Goal: Task Accomplishment & Management: Manage account settings

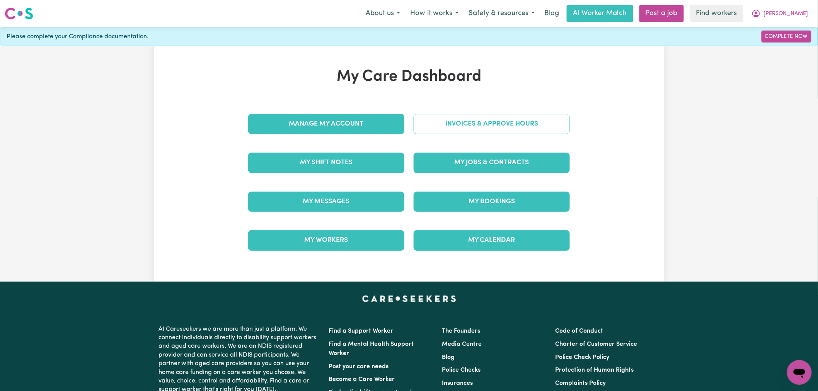
click at [488, 120] on link "Invoices & Approve Hours" at bounding box center [492, 124] width 156 height 20
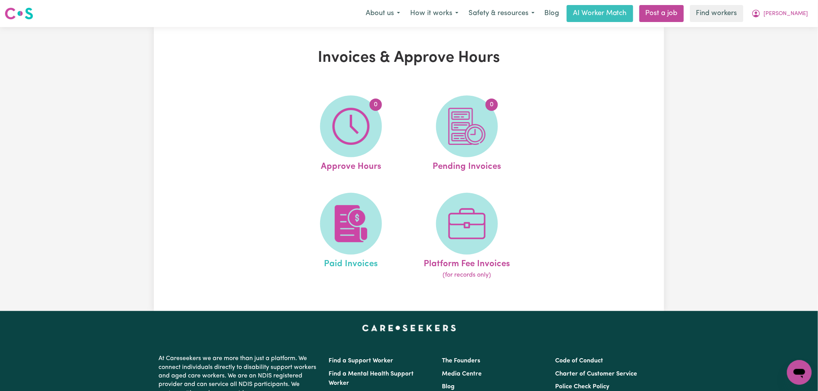
click at [320, 216] on link "Paid Invoices" at bounding box center [350, 236] width 111 height 87
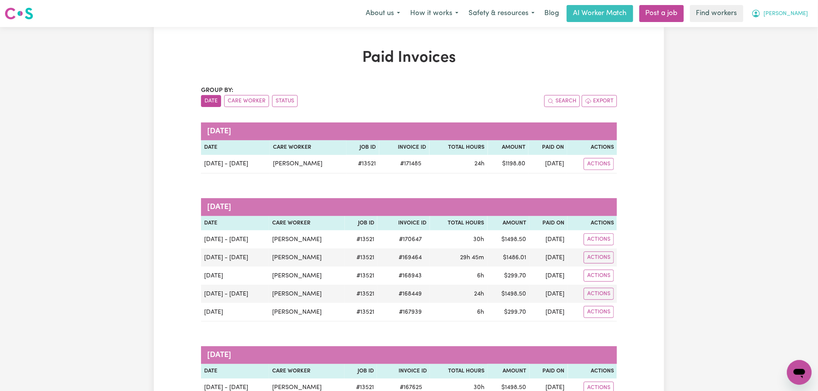
click at [761, 13] on icon "My Account" at bounding box center [755, 13] width 9 height 9
click at [787, 47] on link "Logout" at bounding box center [782, 44] width 61 height 15
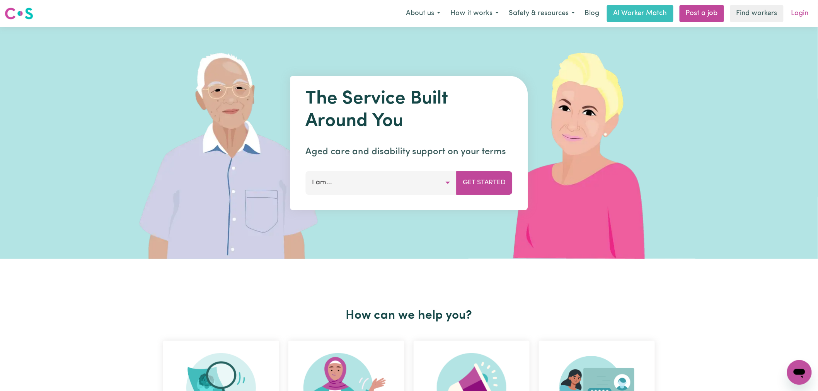
click at [795, 13] on link "Login" at bounding box center [799, 13] width 27 height 17
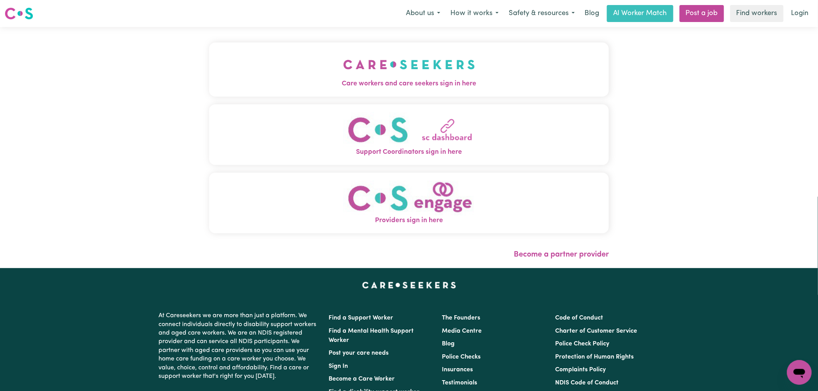
click at [428, 97] on div "Care workers and care seekers sign in here Support Coordinators sign in here Pr…" at bounding box center [409, 142] width 400 height 199
click at [382, 73] on img "Care workers and care seekers sign in here" at bounding box center [409, 64] width 132 height 29
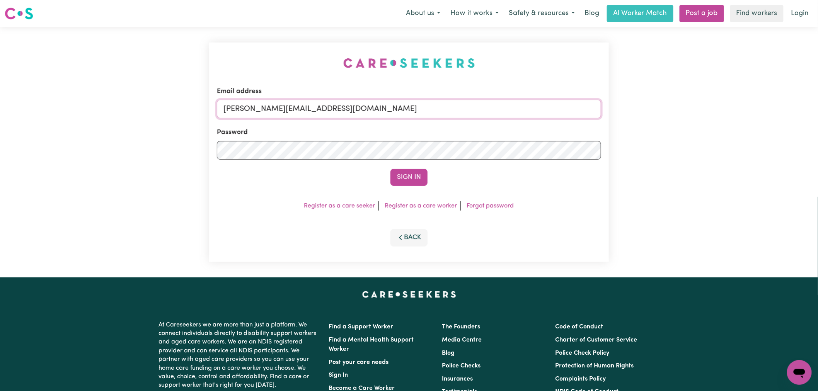
drag, startPoint x: 401, startPoint y: 104, endPoint x: 392, endPoint y: 112, distance: 12.0
click at [401, 104] on input "[PERSON_NAME][EMAIL_ADDRESS][DOMAIN_NAME]" at bounding box center [409, 109] width 384 height 19
drag, startPoint x: 419, startPoint y: 103, endPoint x: 264, endPoint y: 107, distance: 154.6
click at [264, 107] on input "[EMAIL_ADDRESS][DOMAIN_NAME] |" at bounding box center [409, 109] width 384 height 19
click at [406, 108] on input "[EMAIL_ADDRESS][DOMAIN_NAME] |" at bounding box center [409, 109] width 384 height 19
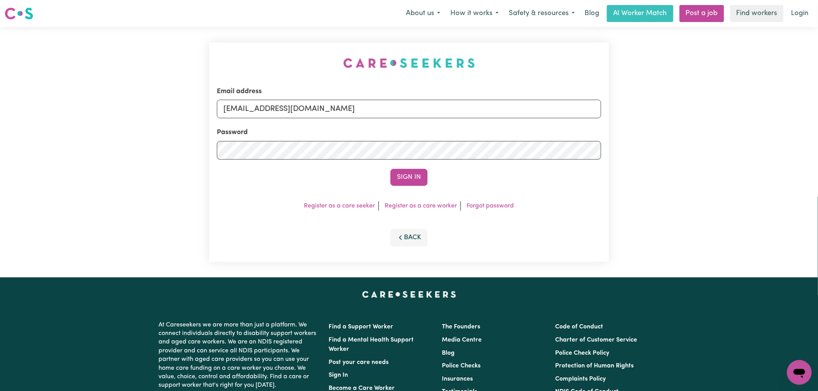
type input "[EMAIL_ADDRESS][DOMAIN_NAME]"
click at [390, 169] on button "Sign In" at bounding box center [408, 177] width 37 height 17
